Goal: Information Seeking & Learning: Find contact information

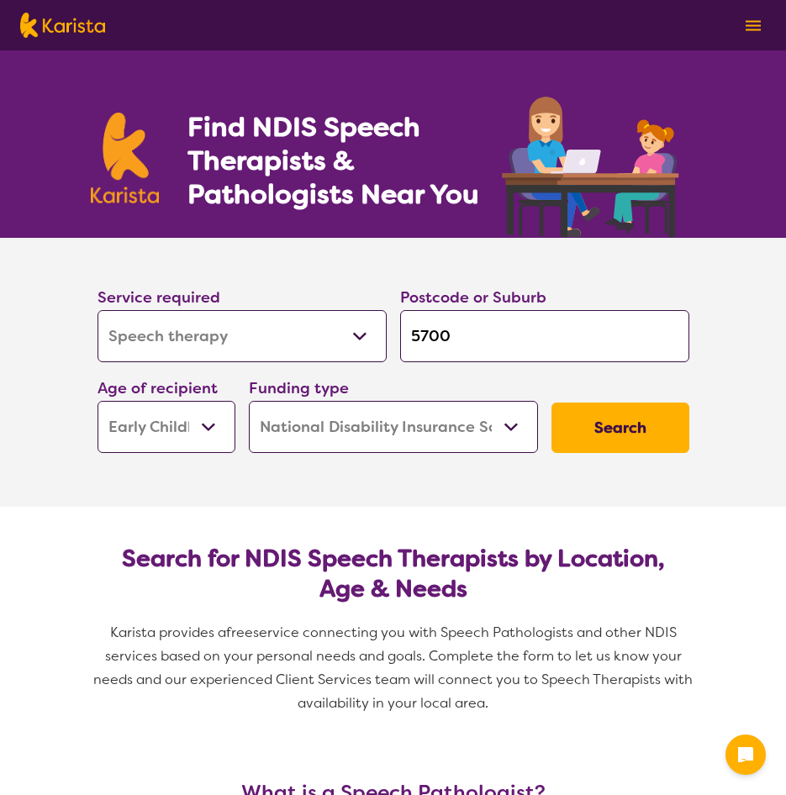
select select "Speech therapy"
select select "EC"
select select "NDIS"
select select "Speech therapy"
select select "EC"
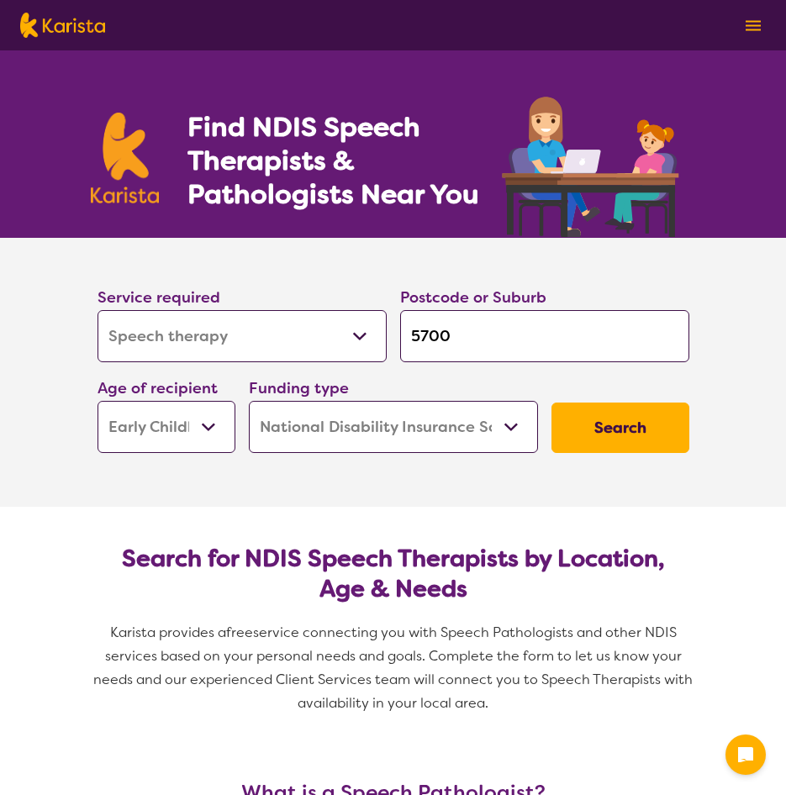
select select "NDIS"
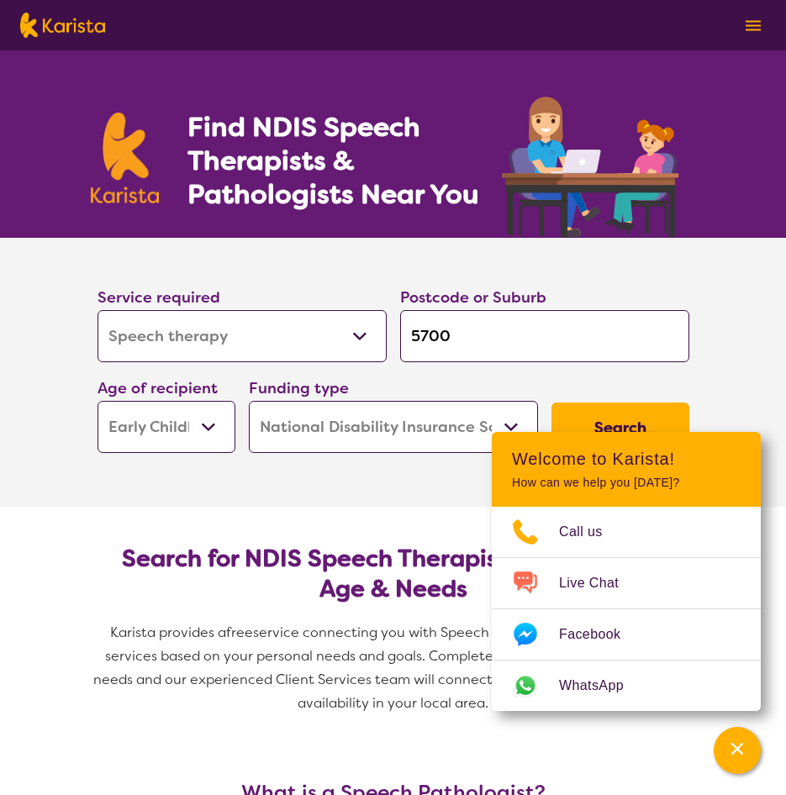
drag, startPoint x: 501, startPoint y: 340, endPoint x: 199, endPoint y: 334, distance: 301.8
click at [208, 334] on div "Service required Allied Health Assistant Assessment ([MEDICAL_DATA] or [MEDICAL…" at bounding box center [393, 369] width 605 height 182
paste input "434"
type input "5434"
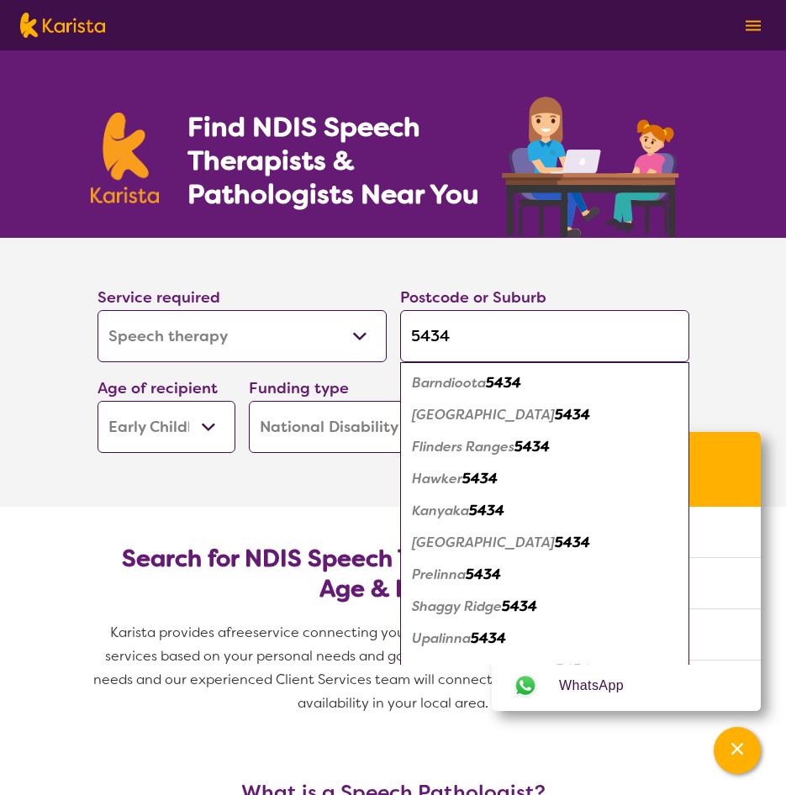
type input "5434"
click at [732, 340] on section "Service required Allied Health Assistant Assessment ([MEDICAL_DATA] or [MEDICAL…" at bounding box center [393, 372] width 786 height 269
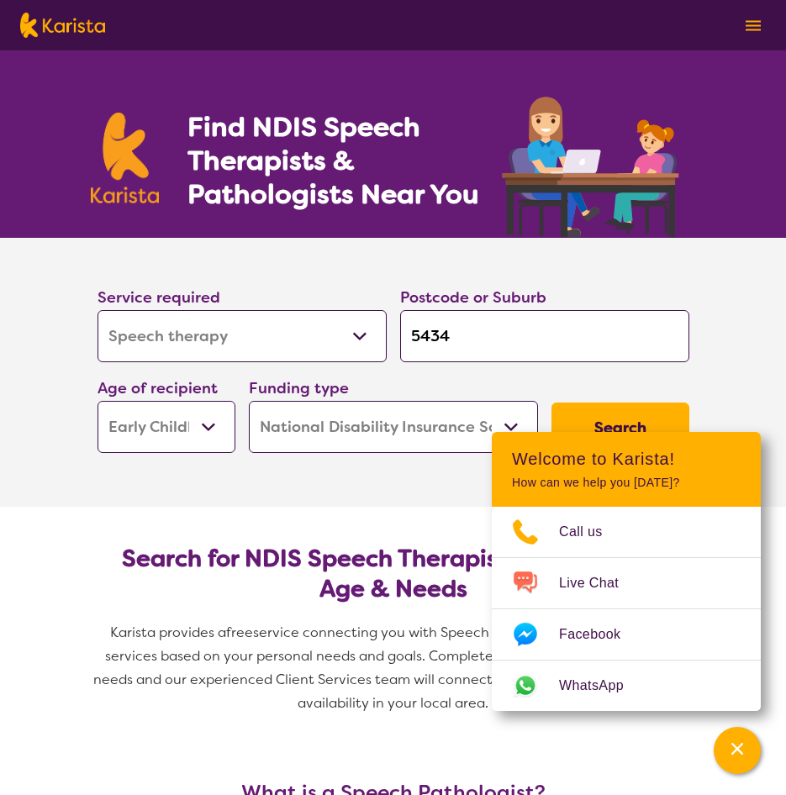
click at [639, 413] on button "Search" at bounding box center [620, 428] width 138 height 50
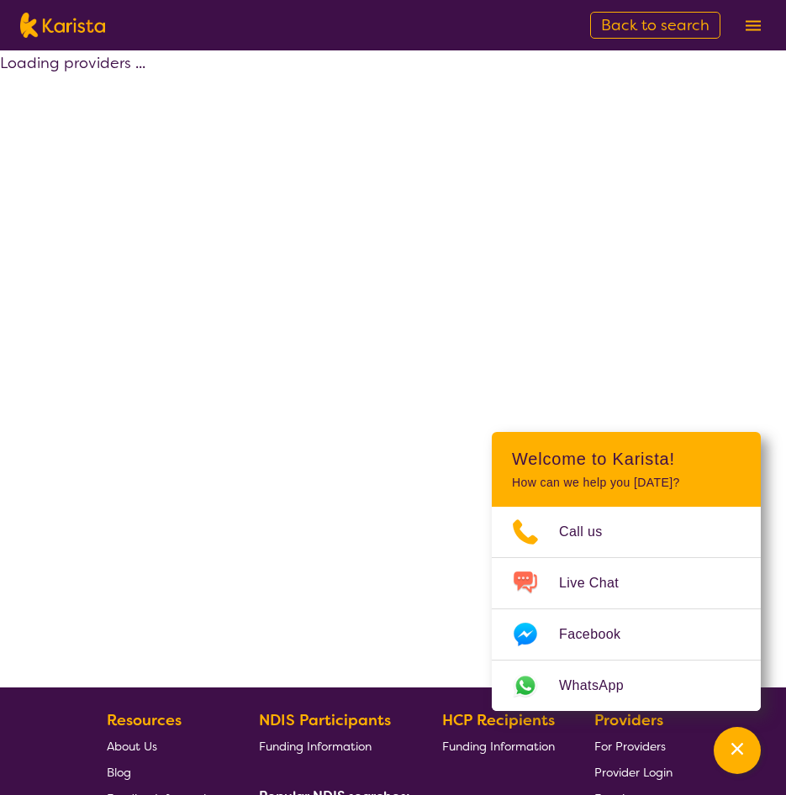
select select "by_score"
